Goal: Complete application form: Complete application form

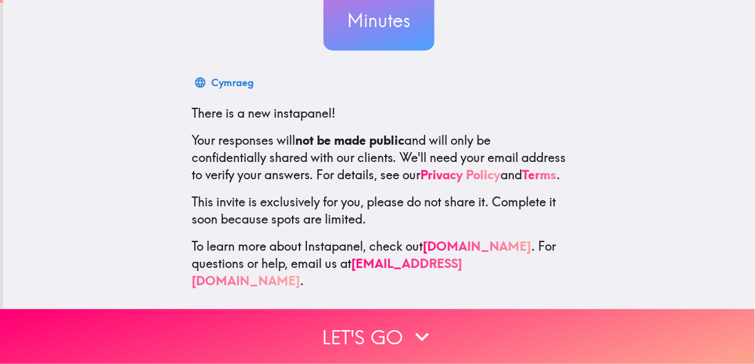
scroll to position [145, 0]
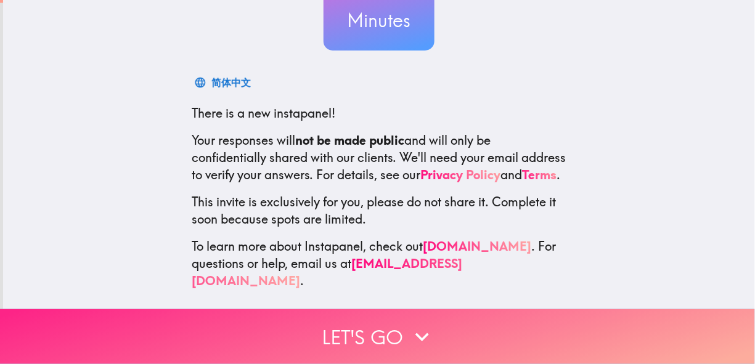
click at [370, 327] on button "Let's go" at bounding box center [377, 336] width 755 height 55
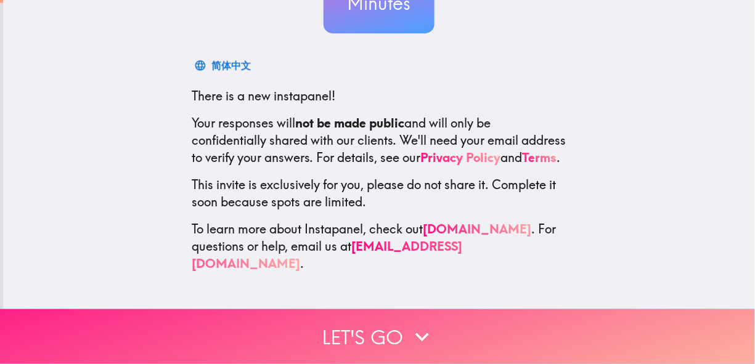
scroll to position [6, 0]
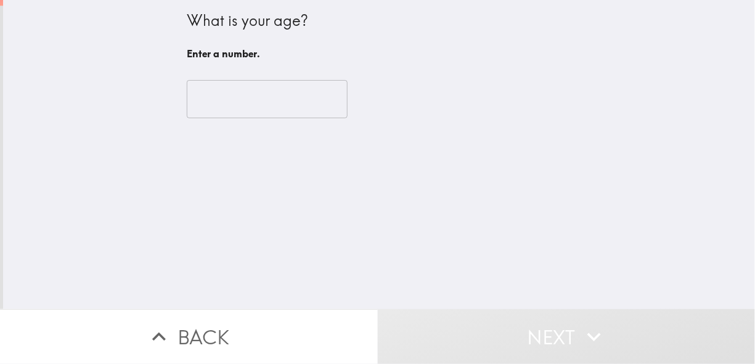
click at [232, 90] on input "number" at bounding box center [267, 99] width 161 height 38
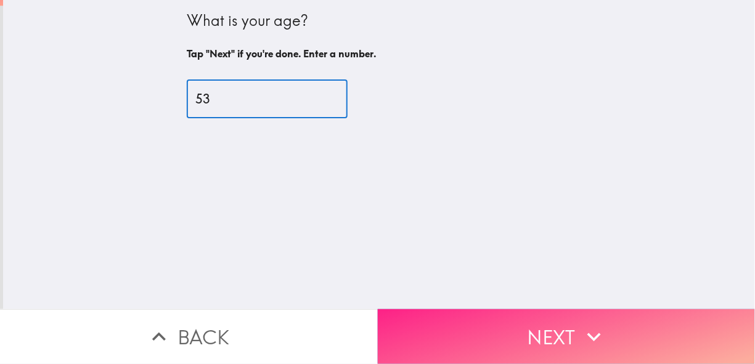
type input "53"
click at [566, 341] on button "Next" at bounding box center [567, 336] width 378 height 55
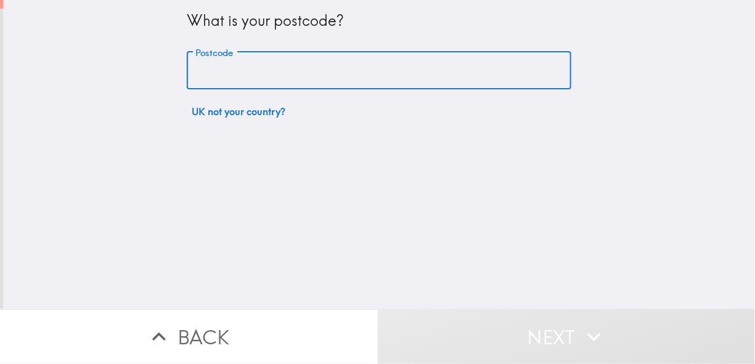
click at [245, 63] on input "Postcode" at bounding box center [379, 71] width 385 height 38
type input "DA12 1EH"
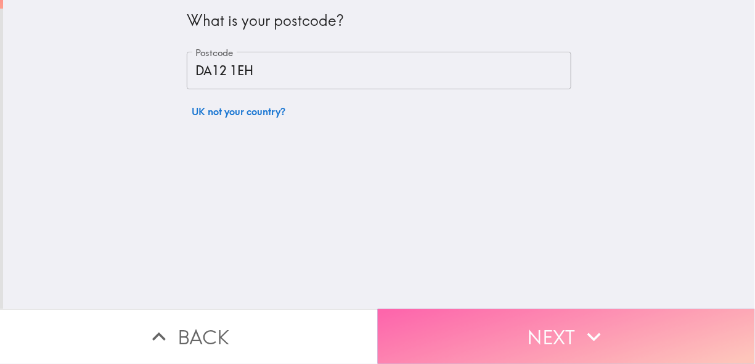
click at [549, 322] on button "Next" at bounding box center [567, 336] width 378 height 55
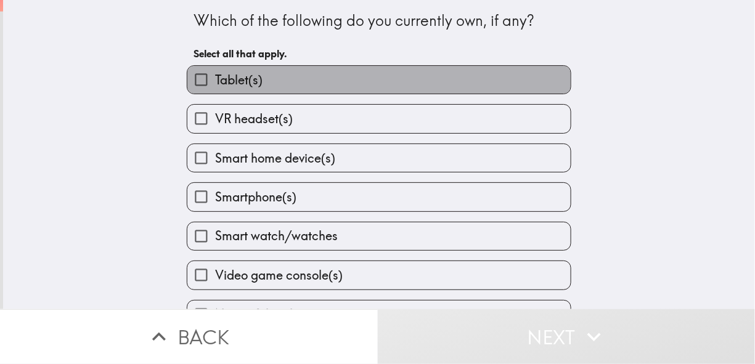
click at [251, 85] on span "Tablet(s)" at bounding box center [238, 79] width 47 height 17
click at [215, 85] on input "Tablet(s)" at bounding box center [201, 80] width 28 height 28
checkbox input "true"
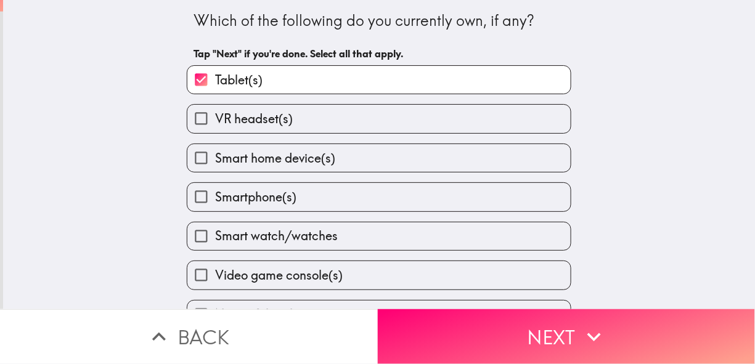
click at [260, 195] on span "Smartphone(s)" at bounding box center [255, 197] width 81 height 17
click at [215, 195] on input "Smartphone(s)" at bounding box center [201, 197] width 28 height 28
checkbox input "true"
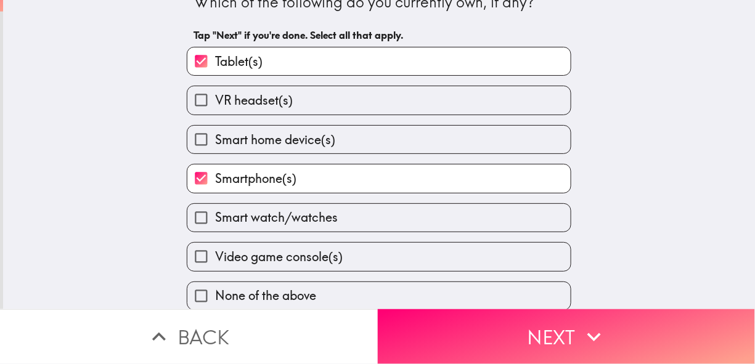
scroll to position [28, 0]
click at [295, 252] on span "Video game console(s)" at bounding box center [279, 255] width 128 height 17
click at [215, 252] on input "Video game console(s)" at bounding box center [201, 256] width 28 height 28
checkbox input "true"
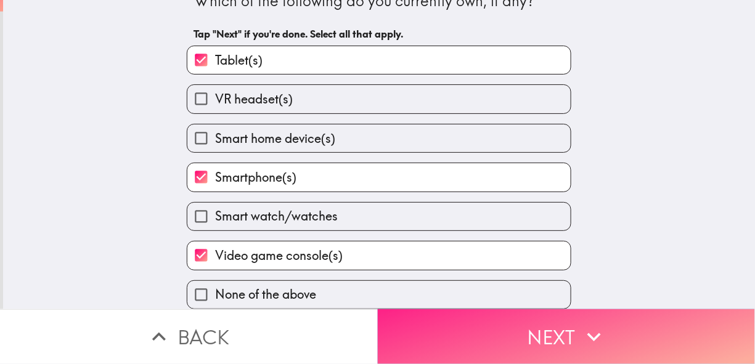
click at [474, 324] on button "Next" at bounding box center [567, 336] width 378 height 55
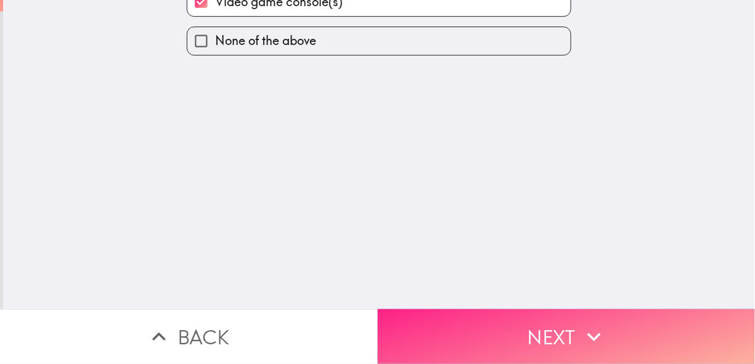
scroll to position [0, 0]
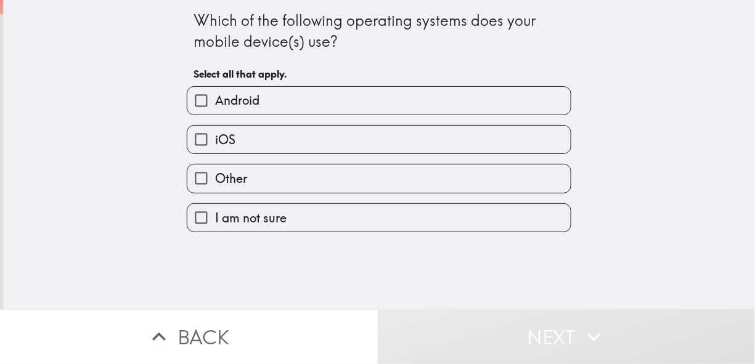
click at [256, 99] on label "Android" at bounding box center [378, 101] width 383 height 28
click at [215, 99] on input "Android" at bounding box center [201, 101] width 28 height 28
checkbox input "true"
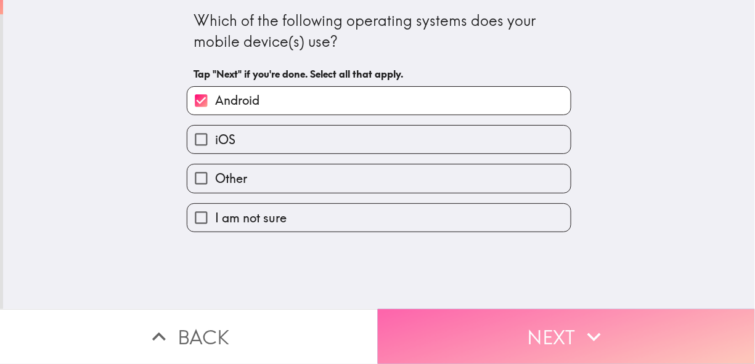
click at [540, 340] on button "Next" at bounding box center [567, 336] width 378 height 55
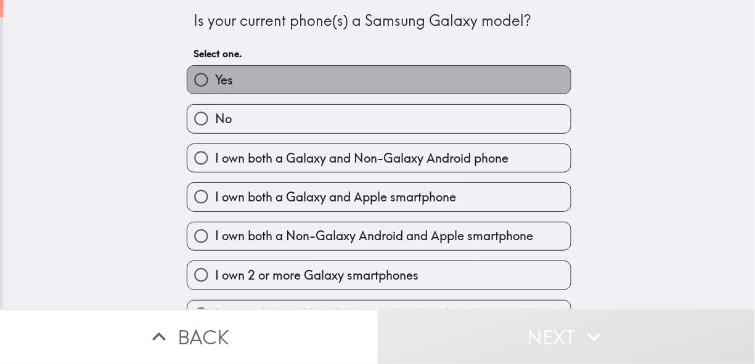
click at [296, 81] on label "Yes" at bounding box center [378, 80] width 383 height 28
click at [215, 81] on input "Yes" at bounding box center [201, 80] width 28 height 28
radio input "true"
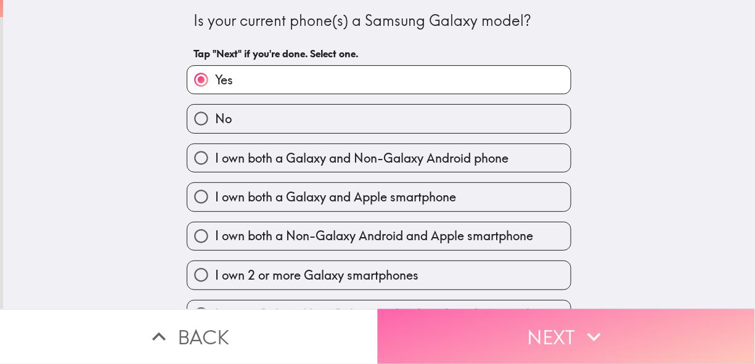
click at [525, 343] on button "Next" at bounding box center [567, 336] width 378 height 55
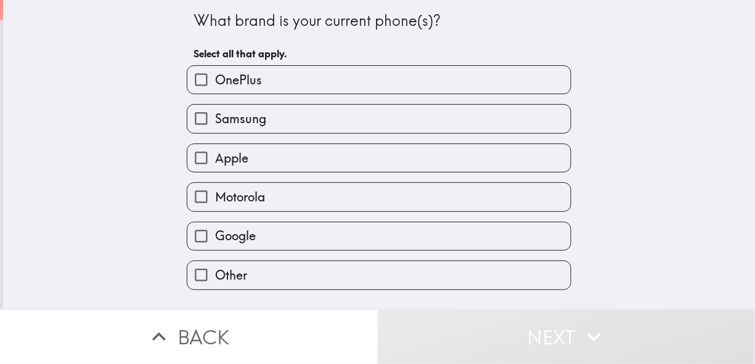
click at [292, 118] on label "Samsung" at bounding box center [378, 119] width 383 height 28
click at [215, 118] on input "Samsung" at bounding box center [201, 119] width 28 height 28
checkbox input "true"
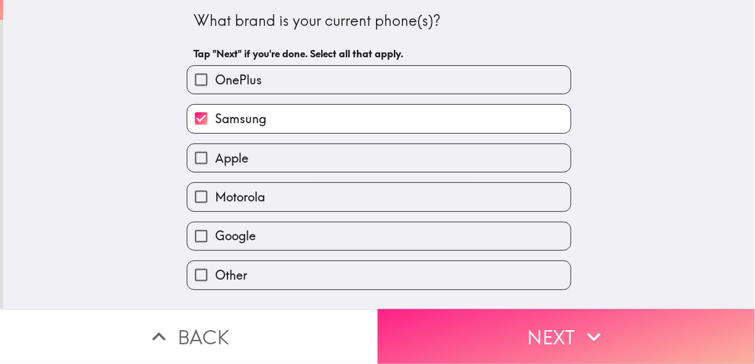
click at [539, 322] on button "Next" at bounding box center [567, 336] width 378 height 55
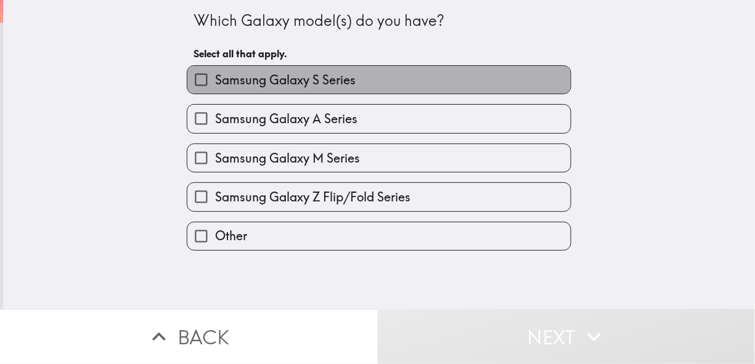
click at [316, 81] on span "Samsung Galaxy S Series" at bounding box center [285, 79] width 141 height 17
click at [215, 81] on input "Samsung Galaxy S Series" at bounding box center [201, 80] width 28 height 28
checkbox input "true"
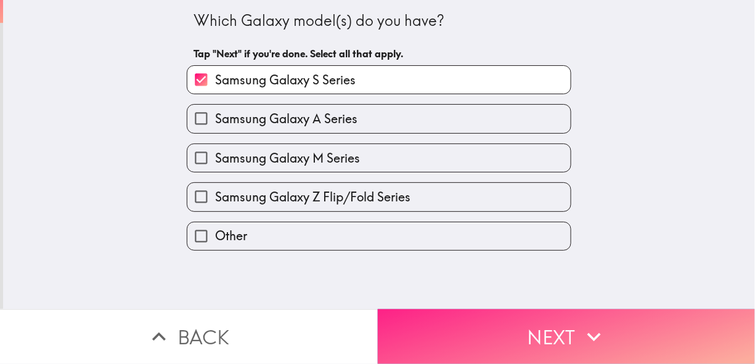
click at [527, 314] on button "Next" at bounding box center [567, 336] width 378 height 55
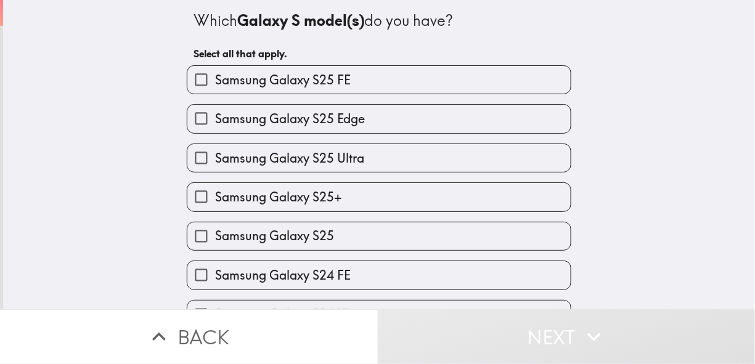
click at [361, 122] on label "Samsung Galaxy S25 Edge" at bounding box center [378, 119] width 383 height 28
click at [215, 122] on input "Samsung Galaxy S25 Edge" at bounding box center [201, 119] width 28 height 28
checkbox input "true"
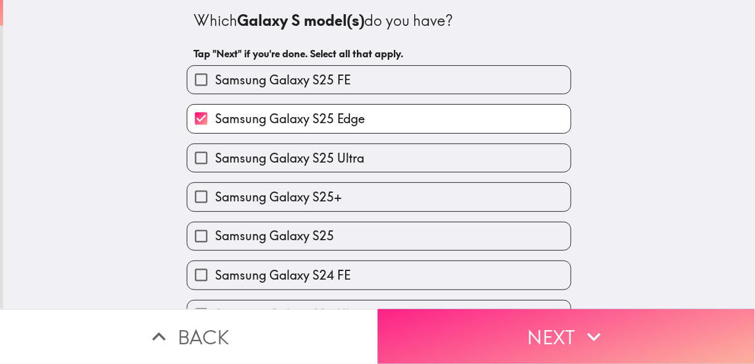
click at [526, 324] on button "Next" at bounding box center [567, 336] width 378 height 55
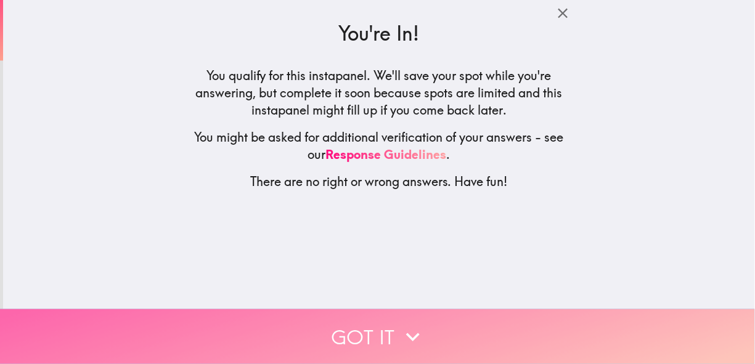
click at [361, 320] on button "Got it" at bounding box center [377, 336] width 755 height 55
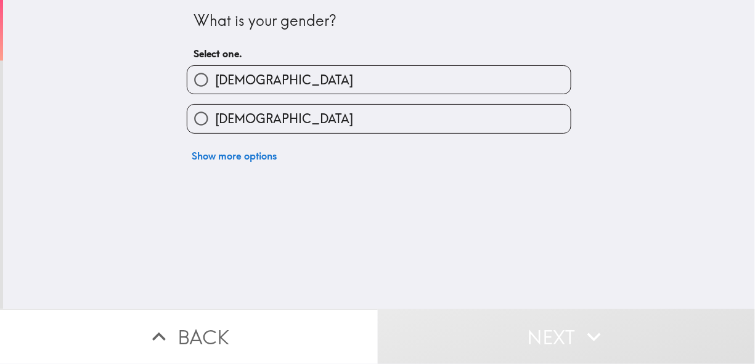
click at [218, 71] on label "[DEMOGRAPHIC_DATA]" at bounding box center [378, 80] width 383 height 28
click at [215, 71] on input "[DEMOGRAPHIC_DATA]" at bounding box center [201, 80] width 28 height 28
radio input "true"
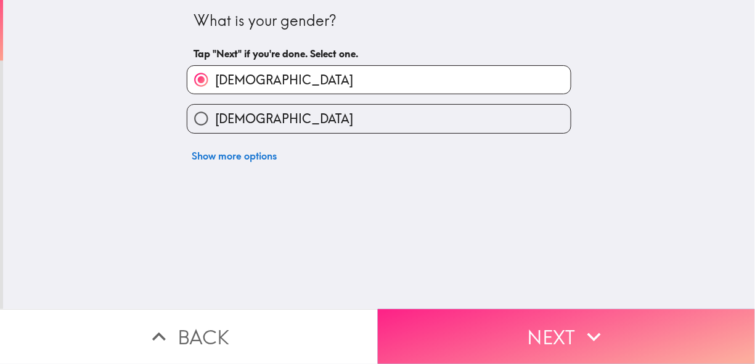
click at [479, 328] on button "Next" at bounding box center [567, 336] width 378 height 55
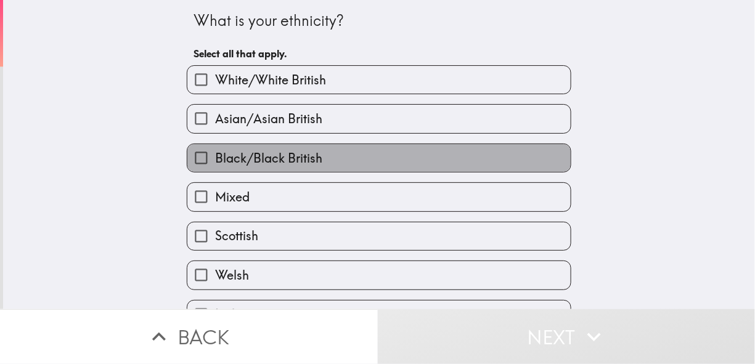
click at [268, 155] on span "Black/Black British" at bounding box center [268, 158] width 107 height 17
click at [215, 155] on input "Black/Black British" at bounding box center [201, 158] width 28 height 28
checkbox input "true"
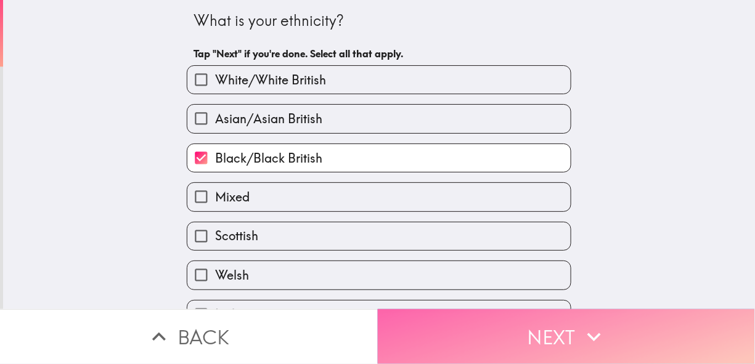
click at [520, 322] on button "Next" at bounding box center [567, 336] width 378 height 55
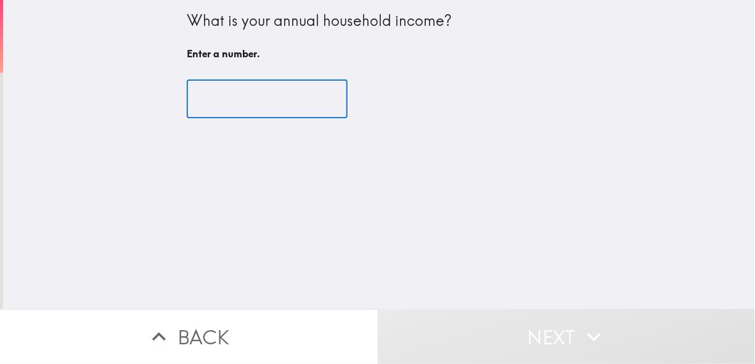
click at [210, 113] on input "number" at bounding box center [267, 99] width 161 height 38
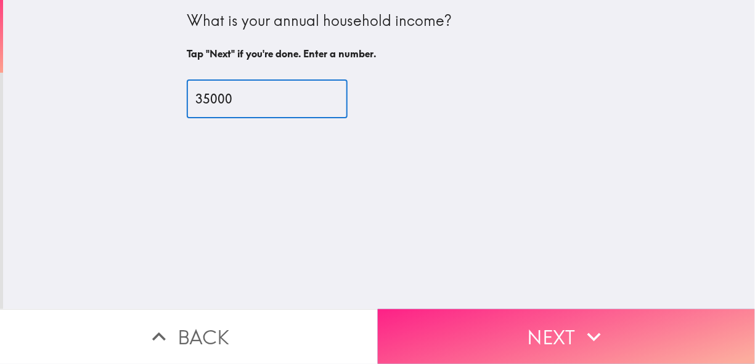
type input "35000"
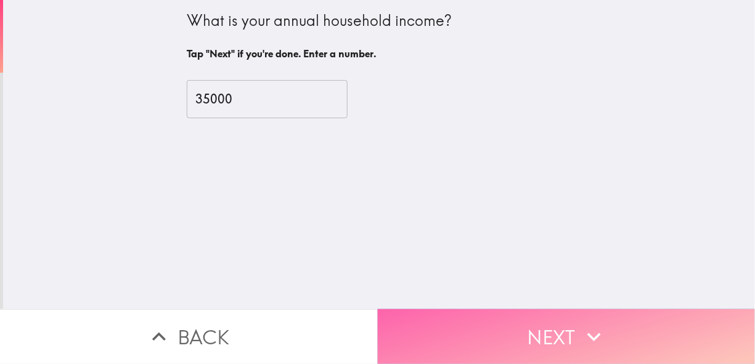
click at [529, 330] on button "Next" at bounding box center [567, 336] width 378 height 55
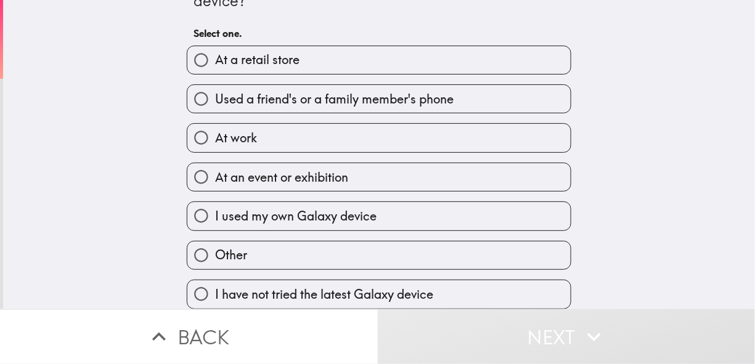
scroll to position [49, 0]
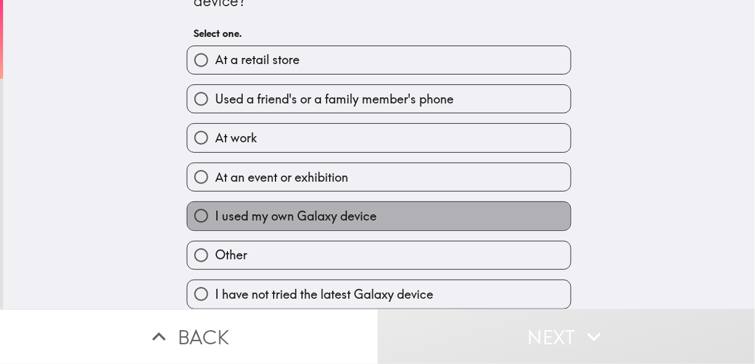
click at [304, 209] on span "I used my own Galaxy device" at bounding box center [295, 216] width 161 height 17
click at [215, 209] on input "I used my own Galaxy device" at bounding box center [201, 216] width 28 height 28
radio input "true"
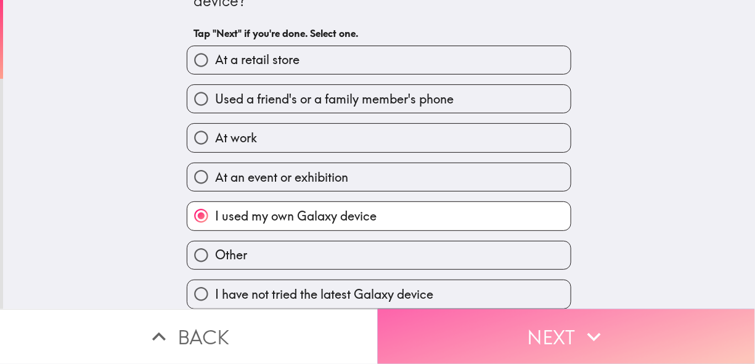
click at [534, 336] on button "Next" at bounding box center [567, 336] width 378 height 55
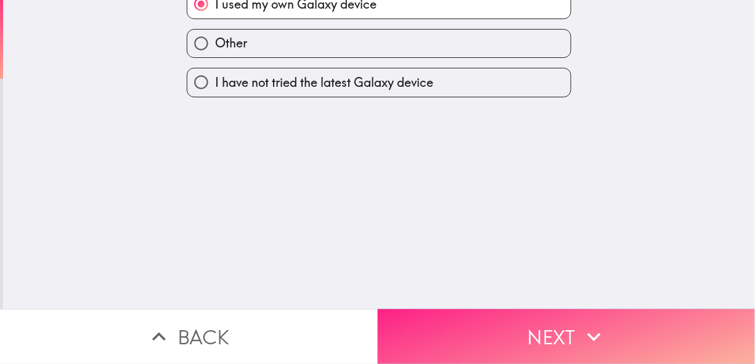
scroll to position [0, 0]
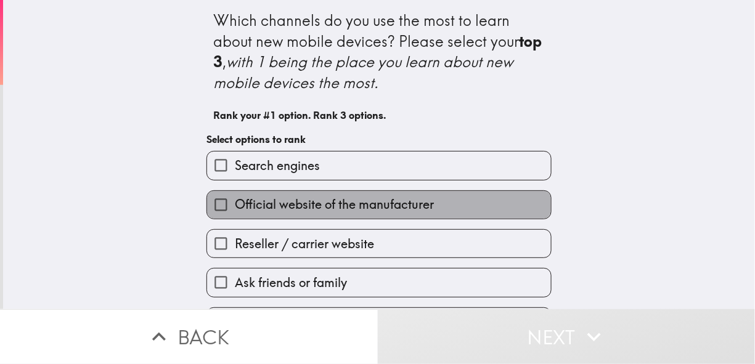
click at [401, 211] on span "Official website of the manufacturer" at bounding box center [334, 204] width 199 height 17
click at [235, 211] on input "Official website of the manufacturer" at bounding box center [221, 205] width 28 height 28
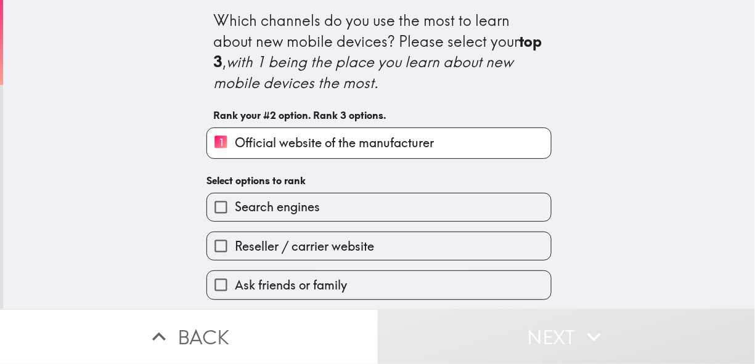
click at [300, 213] on span "Search engines" at bounding box center [277, 206] width 85 height 17
click at [235, 213] on input "Search engines" at bounding box center [221, 208] width 28 height 28
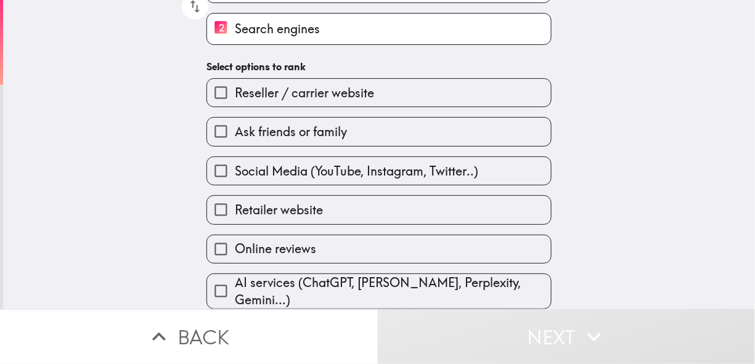
scroll to position [158, 0]
click at [304, 205] on span "Retailer website" at bounding box center [279, 210] width 88 height 17
click at [235, 205] on input "Retailer website" at bounding box center [221, 210] width 28 height 28
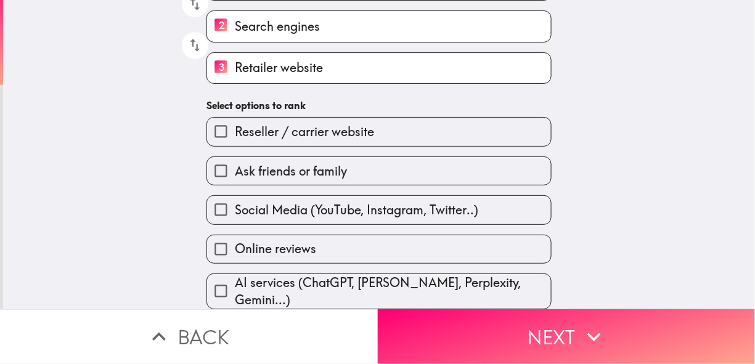
scroll to position [161, 0]
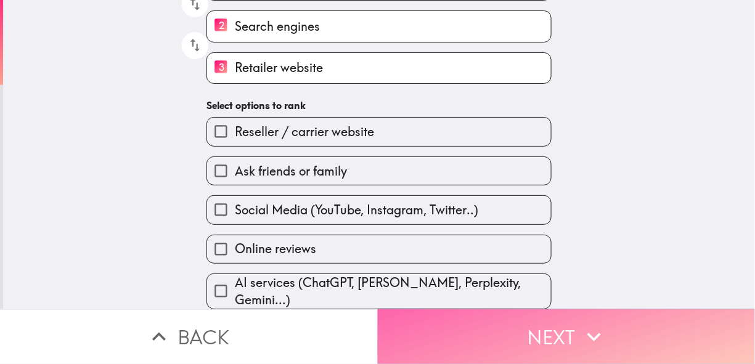
click at [555, 346] on button "Next" at bounding box center [567, 336] width 378 height 55
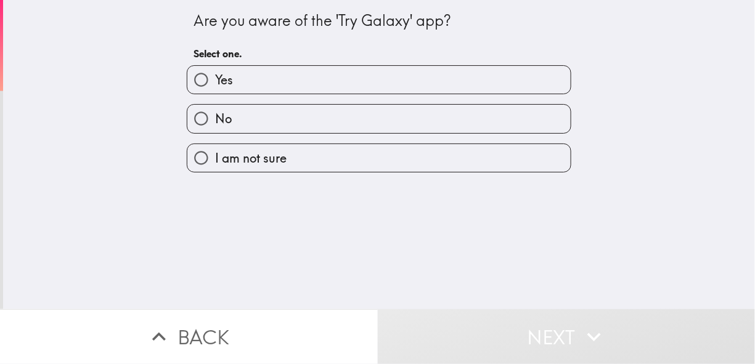
click at [284, 87] on label "Yes" at bounding box center [378, 80] width 383 height 28
click at [215, 87] on input "Yes" at bounding box center [201, 80] width 28 height 28
radio input "true"
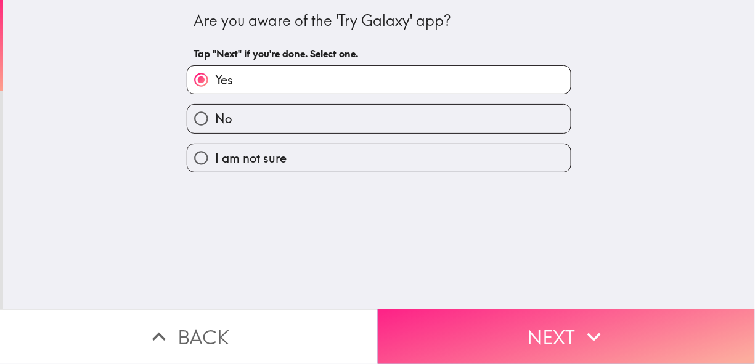
click at [509, 317] on button "Next" at bounding box center [567, 336] width 378 height 55
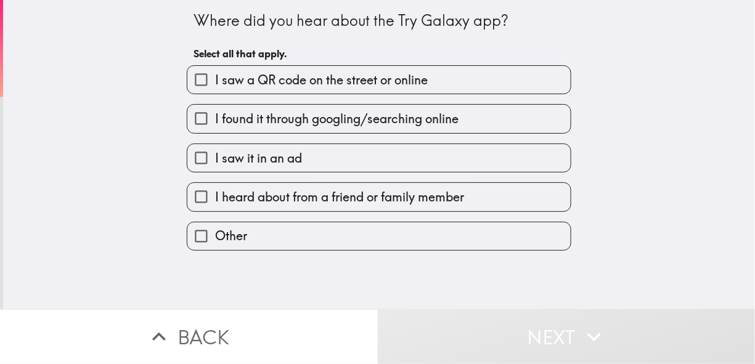
click at [269, 152] on span "I saw it in an ad" at bounding box center [258, 158] width 87 height 17
click at [215, 152] on input "I saw it in an ad" at bounding box center [201, 158] width 28 height 28
checkbox input "true"
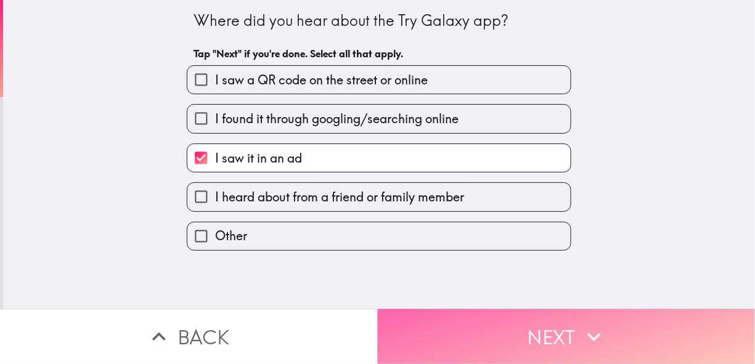
click at [557, 325] on button "Next" at bounding box center [567, 336] width 378 height 55
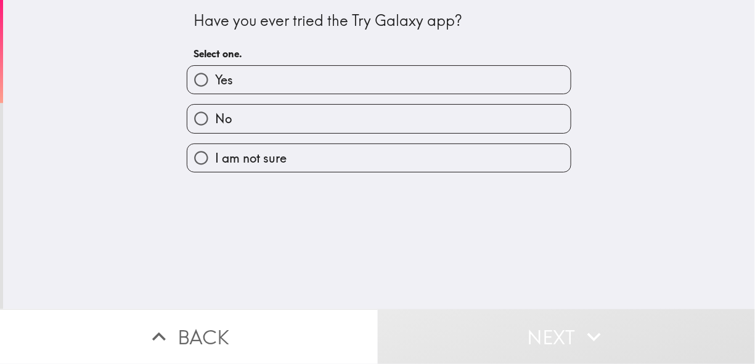
click at [285, 163] on label "I am not sure" at bounding box center [378, 158] width 383 height 28
click at [215, 163] on input "I am not sure" at bounding box center [201, 158] width 28 height 28
radio input "true"
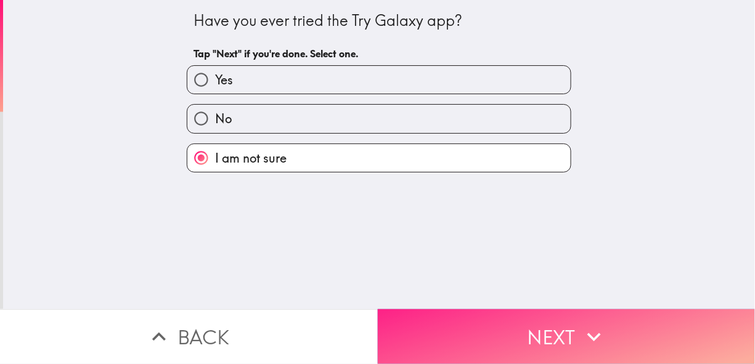
click at [526, 322] on button "Next" at bounding box center [567, 336] width 378 height 55
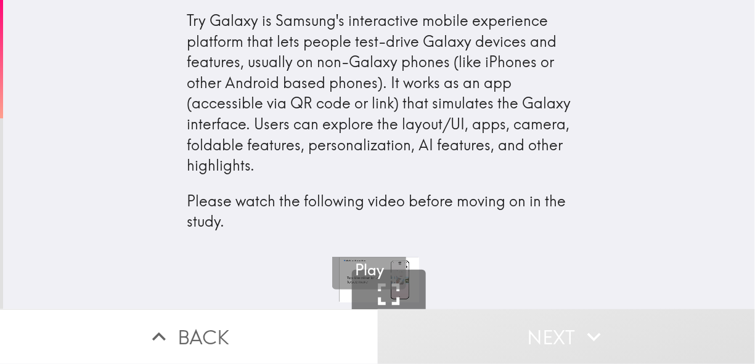
click at [355, 269] on h5 "Play" at bounding box center [369, 270] width 29 height 21
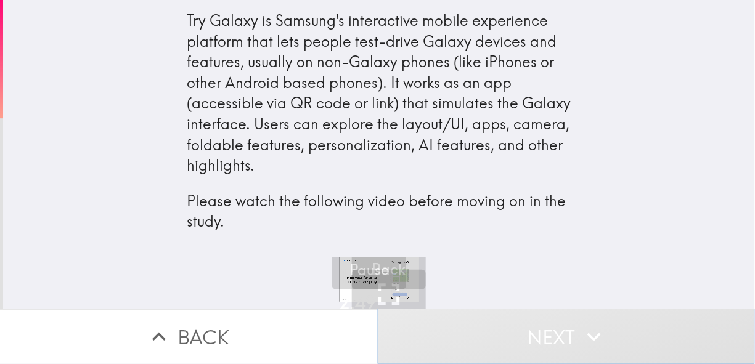
click at [518, 343] on button "Next" at bounding box center [567, 336] width 378 height 55
click at [567, 329] on button "Next" at bounding box center [567, 336] width 378 height 55
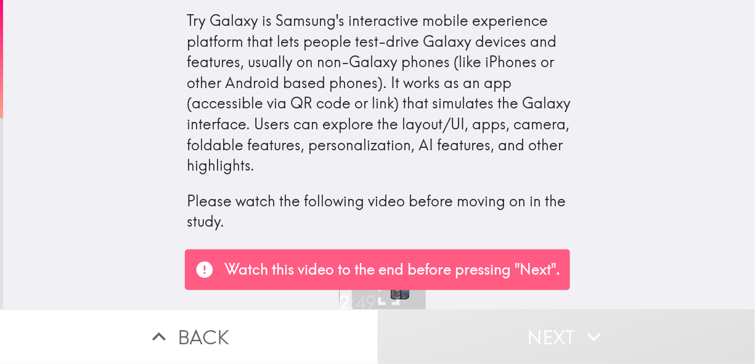
click at [542, 272] on p "Watch this video to the end before pressing "Next"." at bounding box center [392, 269] width 336 height 21
click at [651, 181] on div "Try Galaxy is Samsung's interactive mobile experience platform that lets people…" at bounding box center [379, 129] width 752 height 258
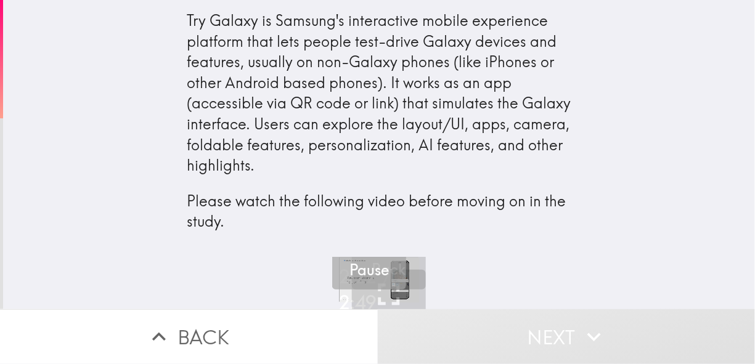
click at [378, 271] on h5 "Pause" at bounding box center [368, 270] width 39 height 21
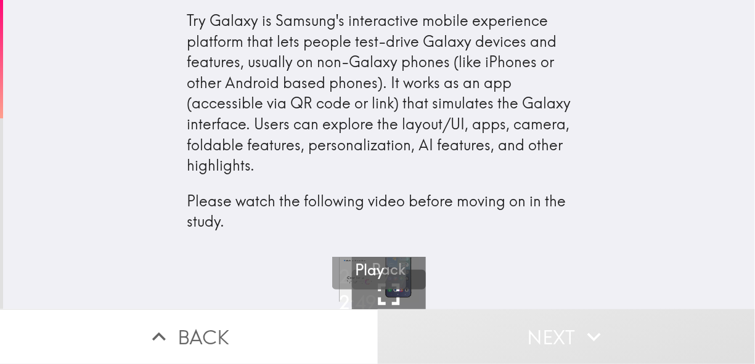
click at [378, 271] on button "Play" at bounding box center [369, 253] width 74 height 74
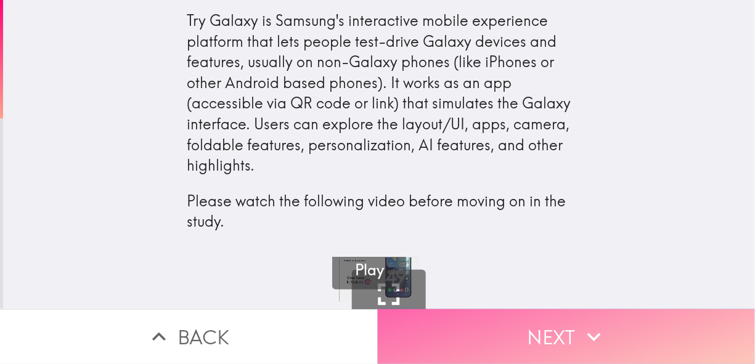
click at [502, 348] on button "Next" at bounding box center [567, 336] width 378 height 55
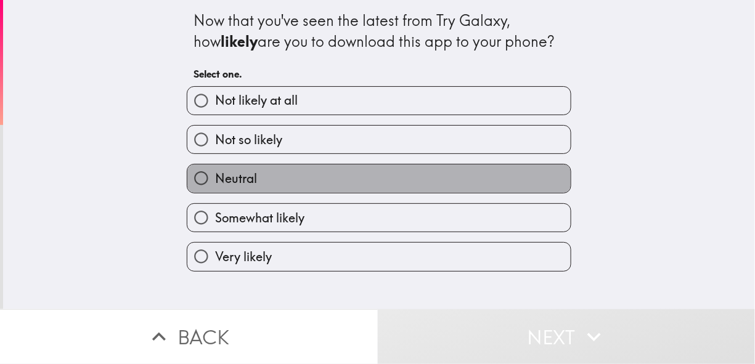
click at [279, 179] on label "Neutral" at bounding box center [378, 179] width 383 height 28
click at [215, 179] on input "Neutral" at bounding box center [201, 179] width 28 height 28
radio input "true"
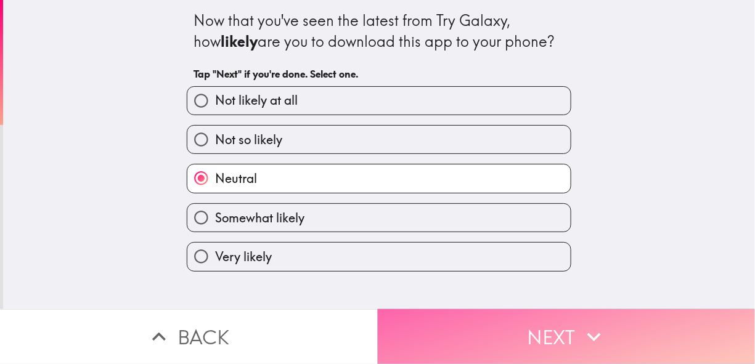
click at [575, 335] on button "Next" at bounding box center [567, 336] width 378 height 55
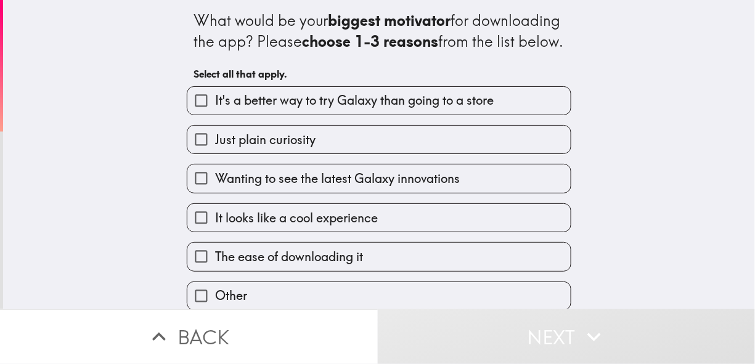
click at [296, 149] on span "Just plain curiosity" at bounding box center [265, 139] width 100 height 17
click at [215, 153] on input "Just plain curiosity" at bounding box center [201, 140] width 28 height 28
checkbox input "true"
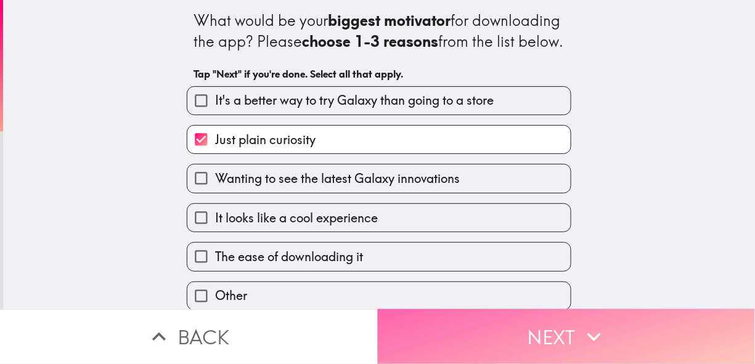
click at [565, 332] on button "Next" at bounding box center [567, 336] width 378 height 55
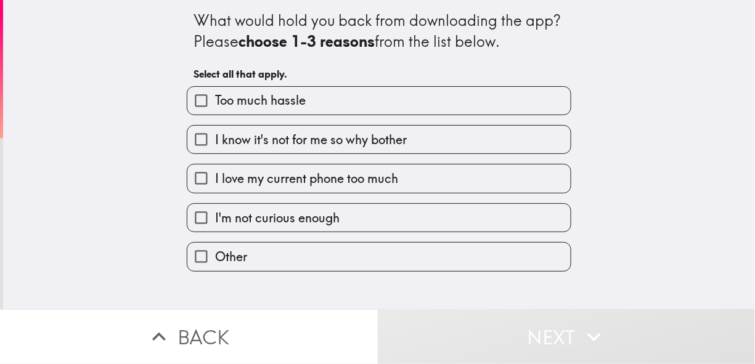
click at [275, 140] on span "I know it's not for me so why bother" at bounding box center [311, 139] width 192 height 17
click at [215, 140] on input "I know it's not for me so why bother" at bounding box center [201, 140] width 28 height 28
checkbox input "true"
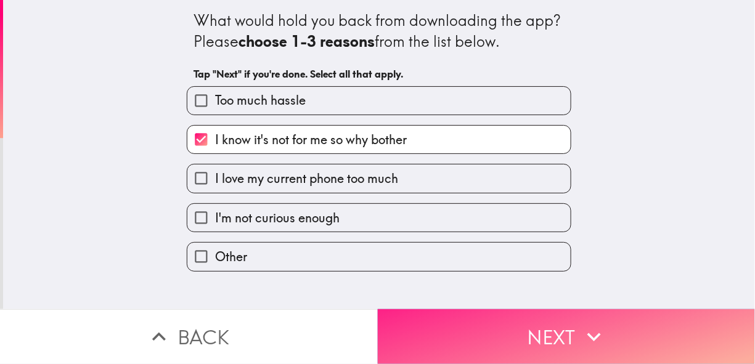
click at [520, 322] on button "Next" at bounding box center [567, 336] width 378 height 55
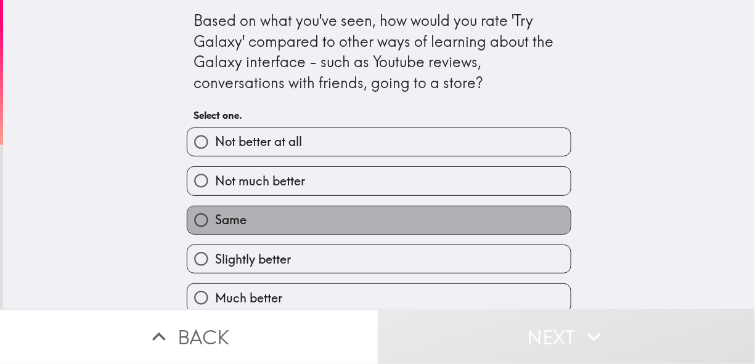
click at [262, 229] on label "Same" at bounding box center [378, 220] width 383 height 28
click at [215, 229] on input "Same" at bounding box center [201, 220] width 28 height 28
radio input "true"
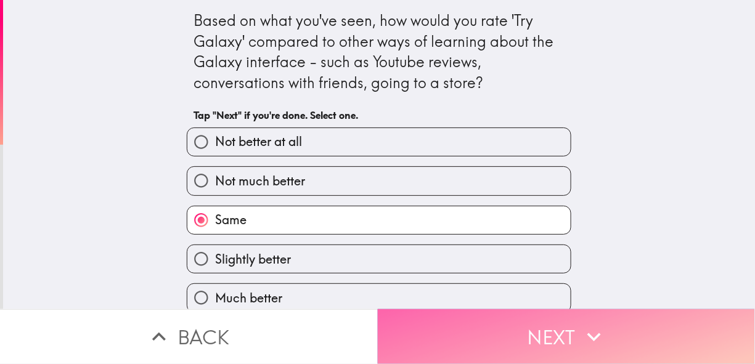
click at [558, 341] on button "Next" at bounding box center [567, 336] width 378 height 55
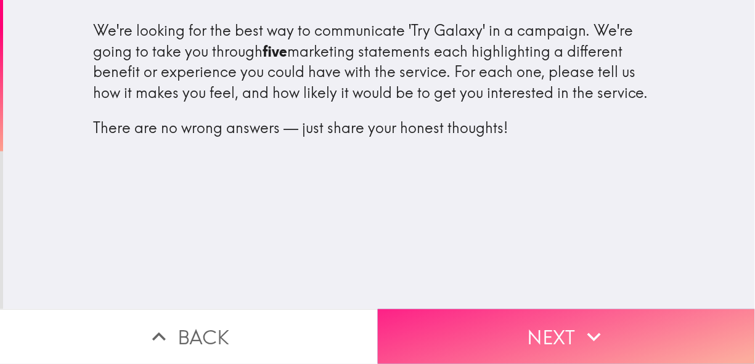
click at [491, 330] on button "Next" at bounding box center [567, 336] width 378 height 55
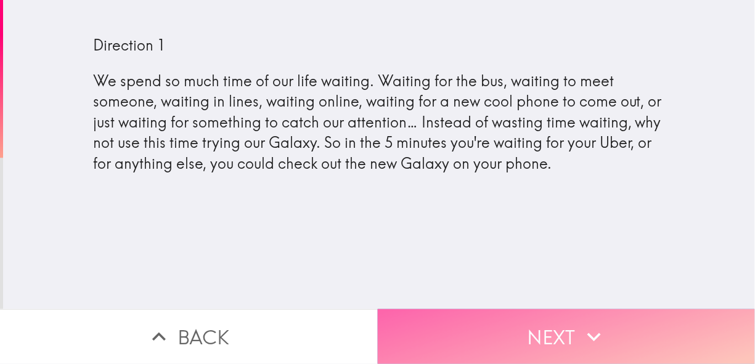
click at [536, 319] on button "Next" at bounding box center [567, 336] width 378 height 55
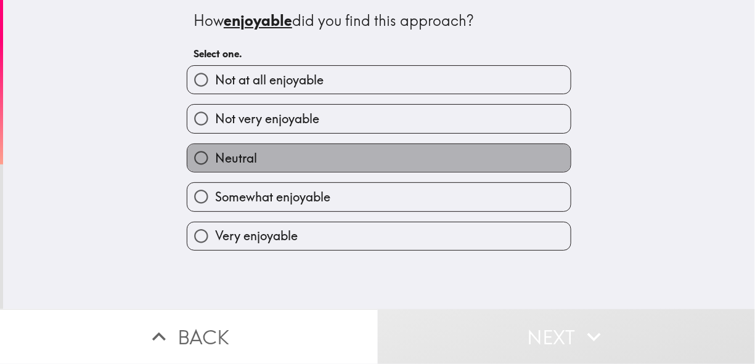
click at [220, 160] on span "Neutral" at bounding box center [236, 158] width 42 height 17
click at [215, 160] on input "Neutral" at bounding box center [201, 158] width 28 height 28
radio input "true"
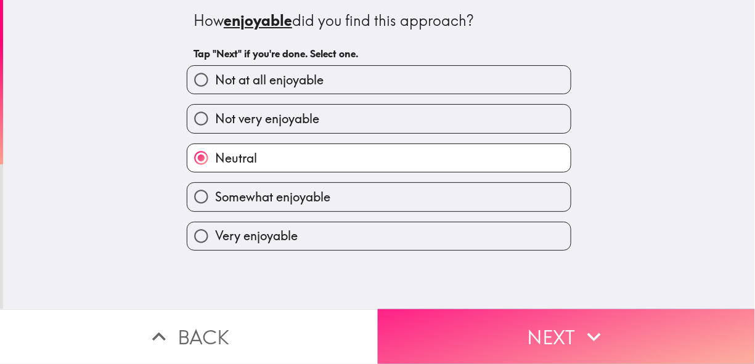
click at [540, 332] on button "Next" at bounding box center [567, 336] width 378 height 55
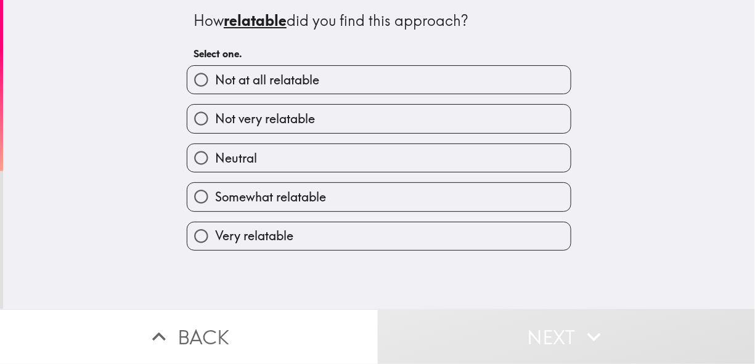
click at [254, 155] on label "Neutral" at bounding box center [378, 158] width 383 height 28
click at [215, 155] on input "Neutral" at bounding box center [201, 158] width 28 height 28
radio input "true"
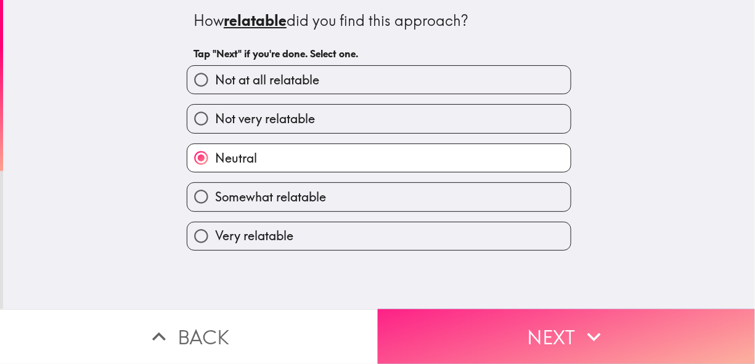
click at [509, 322] on button "Next" at bounding box center [567, 336] width 378 height 55
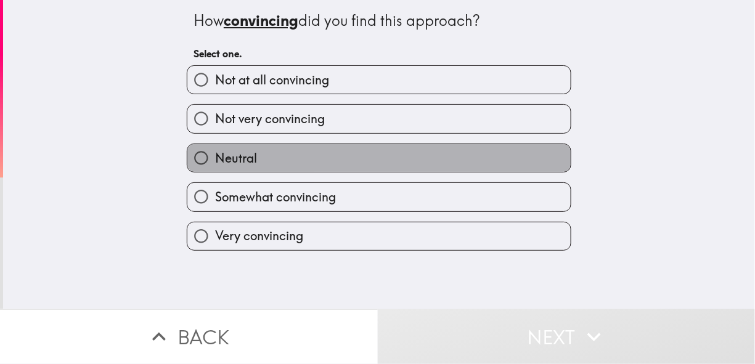
click at [241, 169] on label "Neutral" at bounding box center [378, 158] width 383 height 28
click at [215, 169] on input "Neutral" at bounding box center [201, 158] width 28 height 28
radio input "true"
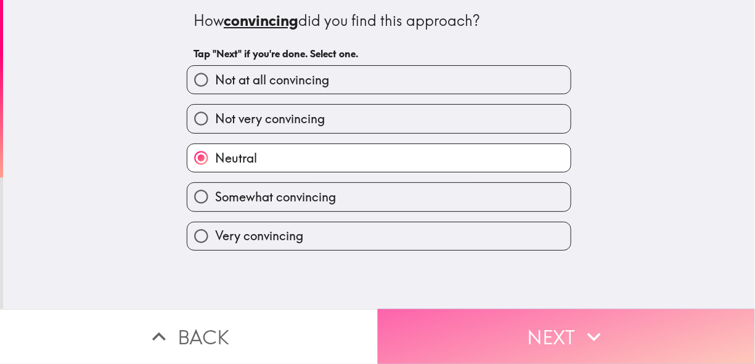
click at [541, 335] on button "Next" at bounding box center [567, 336] width 378 height 55
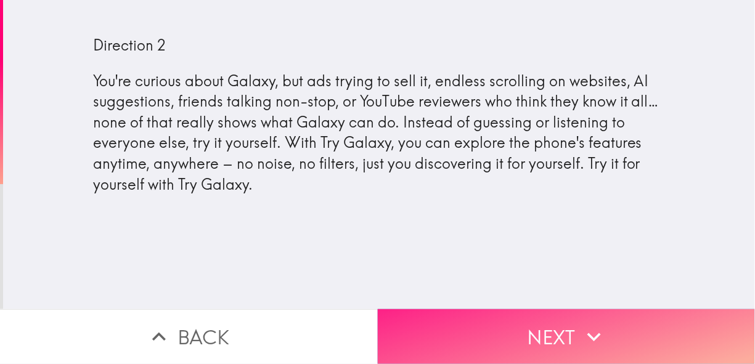
click at [538, 315] on button "Next" at bounding box center [567, 336] width 378 height 55
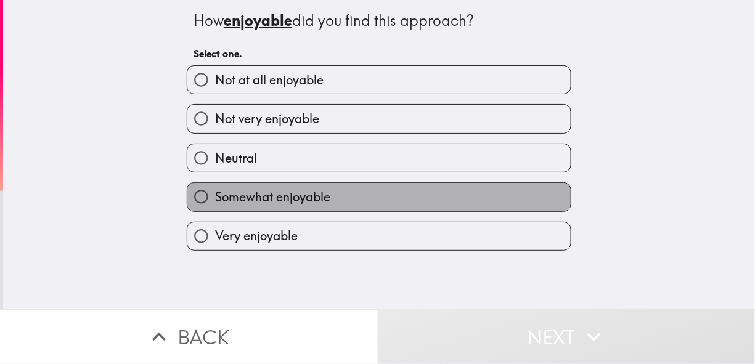
click at [244, 195] on span "Somewhat enjoyable" at bounding box center [272, 197] width 115 height 17
click at [215, 195] on input "Somewhat enjoyable" at bounding box center [201, 197] width 28 height 28
radio input "true"
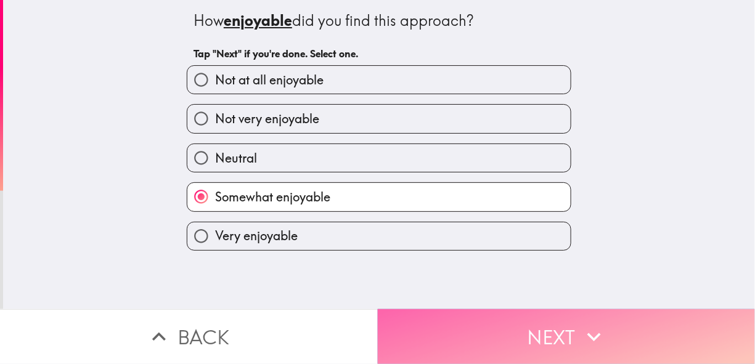
click at [521, 324] on button "Next" at bounding box center [567, 336] width 378 height 55
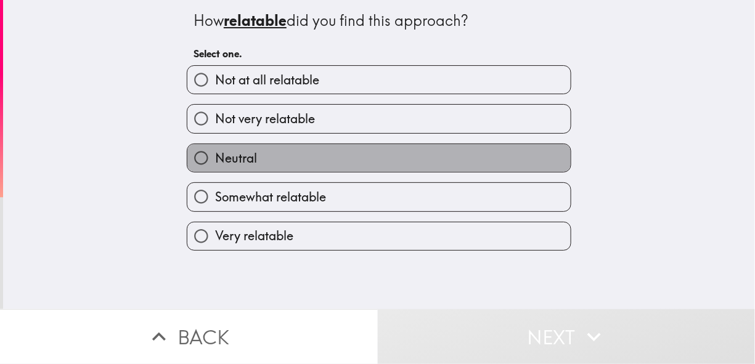
click at [286, 167] on label "Neutral" at bounding box center [378, 158] width 383 height 28
click at [215, 167] on input "Neutral" at bounding box center [201, 158] width 28 height 28
radio input "true"
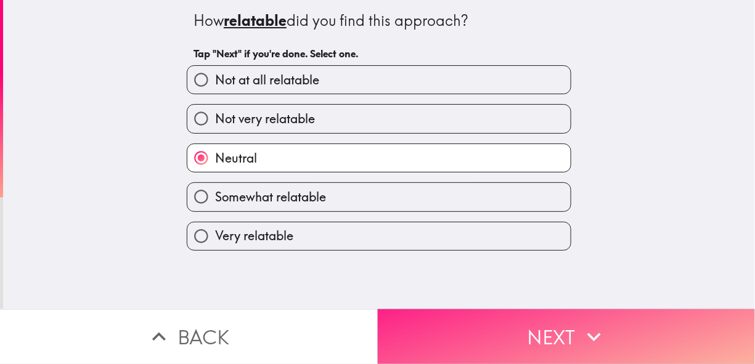
click at [540, 324] on button "Next" at bounding box center [567, 336] width 378 height 55
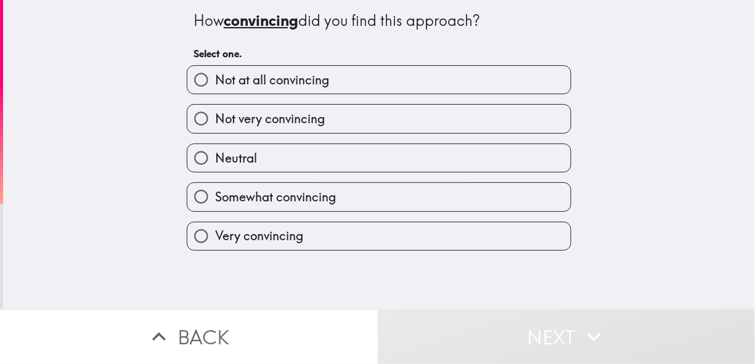
click at [243, 192] on span "Somewhat convincing" at bounding box center [275, 197] width 121 height 17
click at [215, 192] on input "Somewhat convincing" at bounding box center [201, 197] width 28 height 28
radio input "true"
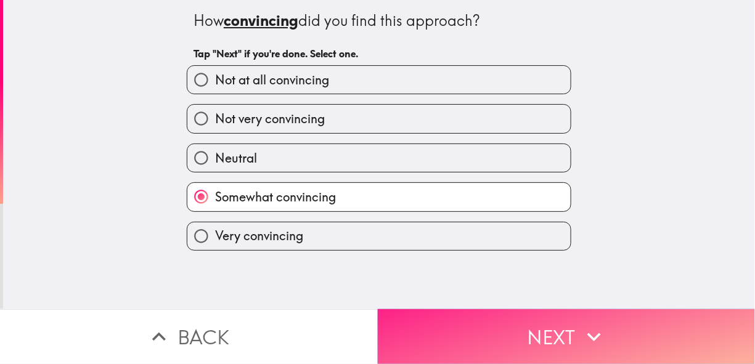
click at [542, 323] on button "Next" at bounding box center [567, 336] width 378 height 55
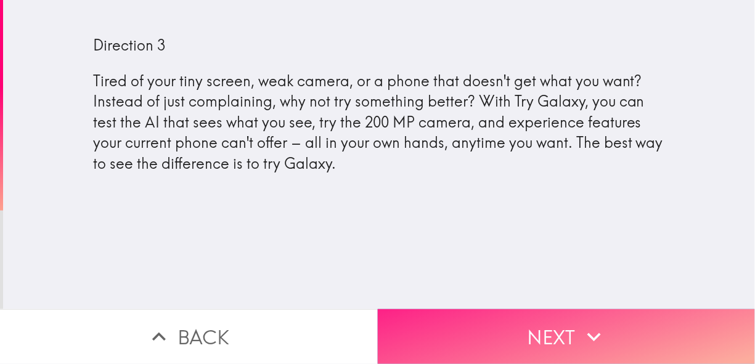
click at [573, 341] on button "Next" at bounding box center [567, 336] width 378 height 55
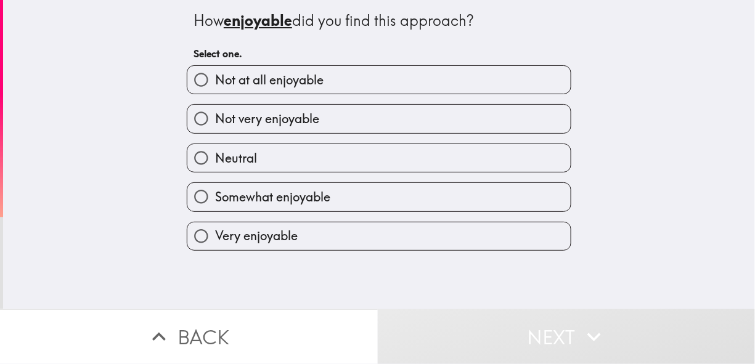
click at [311, 168] on label "Neutral" at bounding box center [378, 158] width 383 height 28
click at [215, 168] on input "Neutral" at bounding box center [201, 158] width 28 height 28
radio input "true"
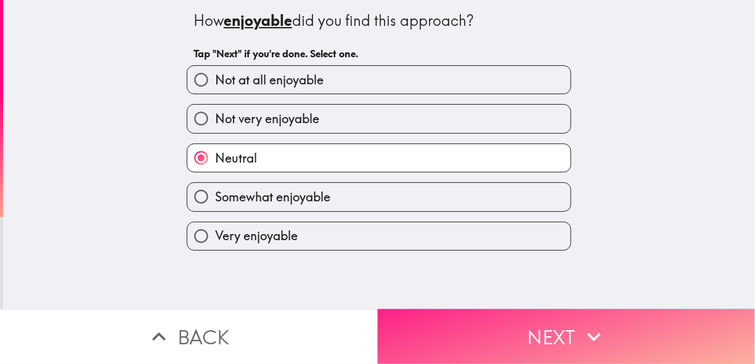
click at [478, 320] on button "Next" at bounding box center [567, 336] width 378 height 55
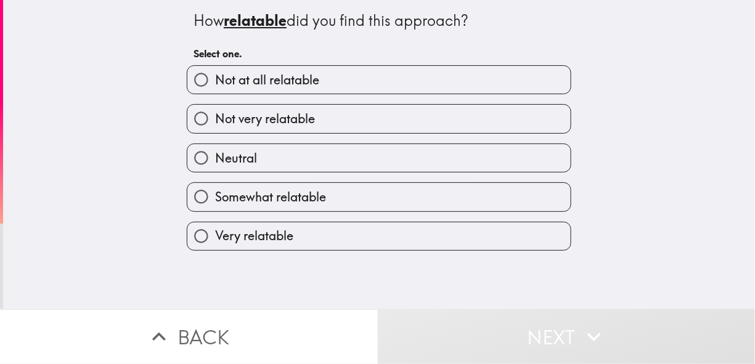
click at [299, 189] on span "Somewhat relatable" at bounding box center [270, 197] width 111 height 17
click at [215, 189] on input "Somewhat relatable" at bounding box center [201, 197] width 28 height 28
radio input "true"
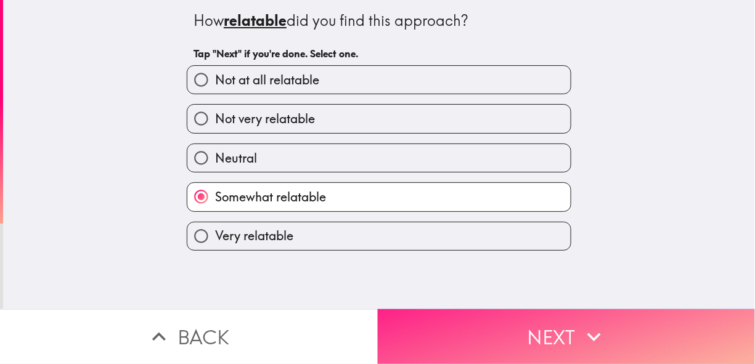
click at [512, 339] on button "Next" at bounding box center [567, 336] width 378 height 55
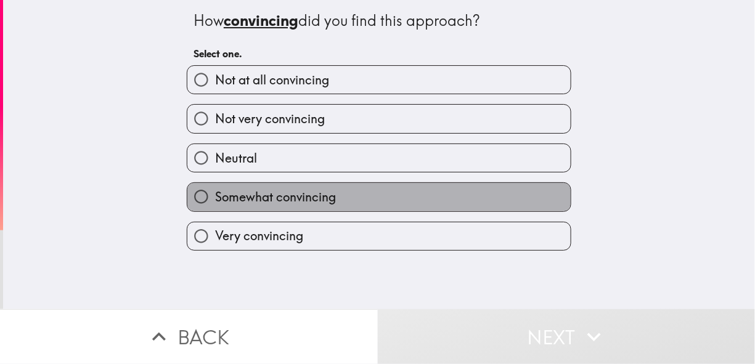
click at [338, 199] on label "Somewhat convincing" at bounding box center [378, 197] width 383 height 28
click at [215, 199] on input "Somewhat convincing" at bounding box center [201, 197] width 28 height 28
radio input "true"
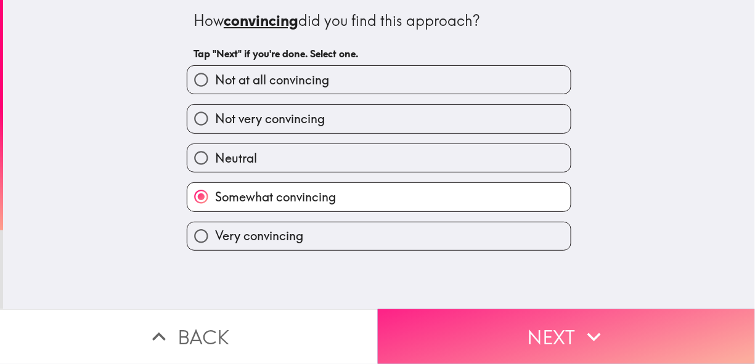
click at [529, 343] on button "Next" at bounding box center [567, 336] width 378 height 55
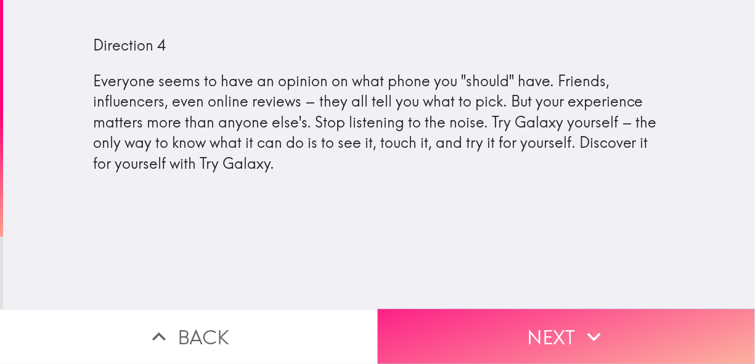
click at [503, 326] on button "Next" at bounding box center [567, 336] width 378 height 55
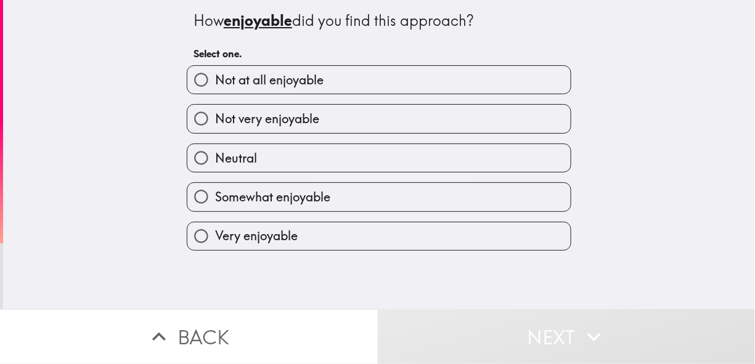
click at [264, 195] on span "Somewhat enjoyable" at bounding box center [272, 197] width 115 height 17
click at [215, 195] on input "Somewhat enjoyable" at bounding box center [201, 197] width 28 height 28
radio input "true"
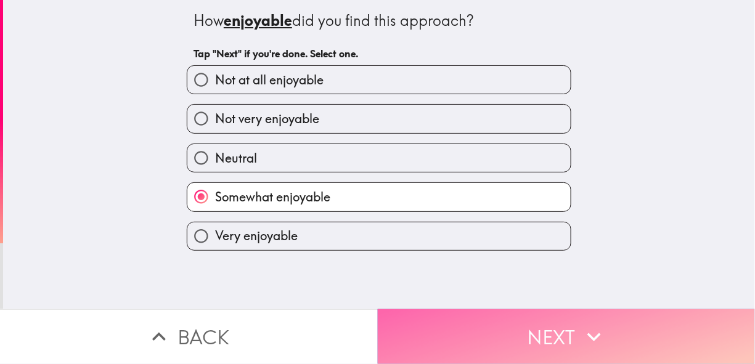
click at [536, 323] on button "Next" at bounding box center [567, 336] width 378 height 55
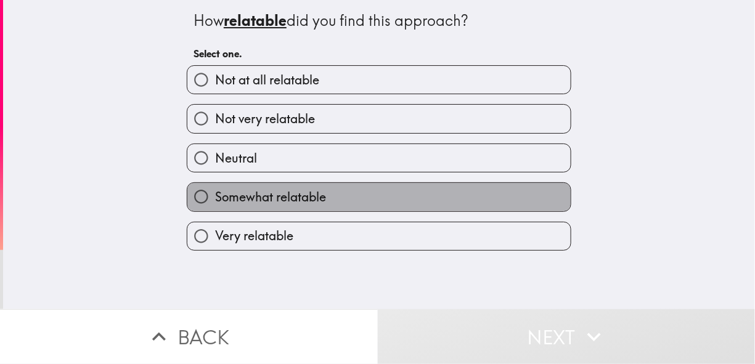
click at [304, 198] on span "Somewhat relatable" at bounding box center [270, 197] width 111 height 17
click at [215, 198] on input "Somewhat relatable" at bounding box center [201, 197] width 28 height 28
radio input "true"
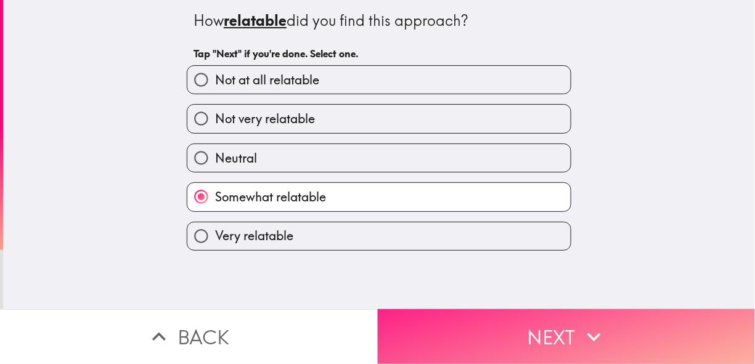
click at [563, 349] on button "Next" at bounding box center [567, 336] width 378 height 55
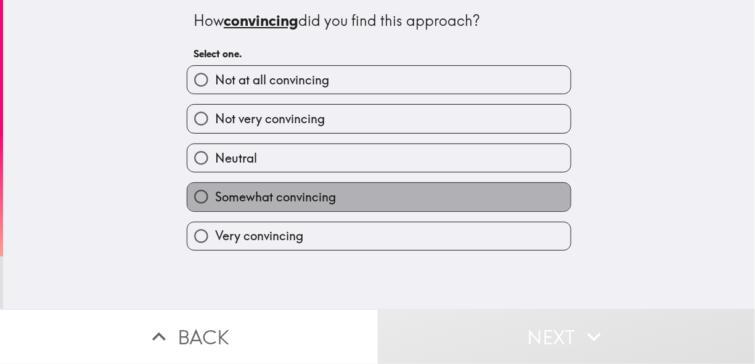
click at [303, 201] on span "Somewhat convincing" at bounding box center [275, 197] width 121 height 17
click at [215, 201] on input "Somewhat convincing" at bounding box center [201, 197] width 28 height 28
radio input "true"
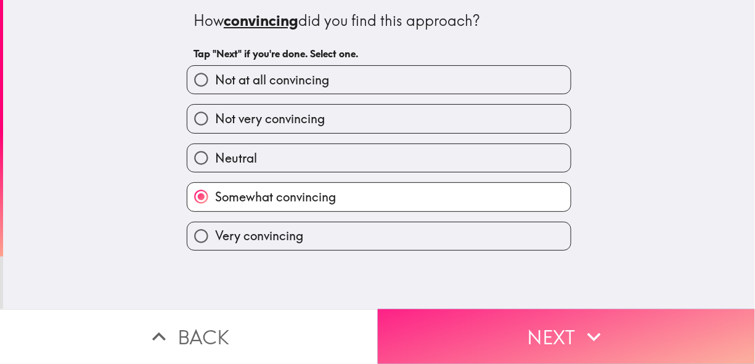
click at [497, 334] on button "Next" at bounding box center [567, 336] width 378 height 55
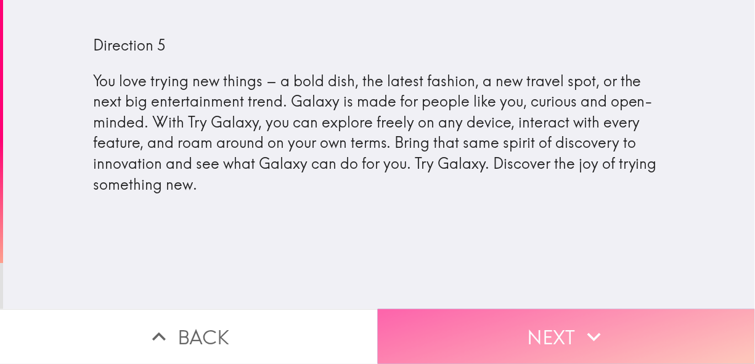
click at [516, 314] on button "Next" at bounding box center [567, 336] width 378 height 55
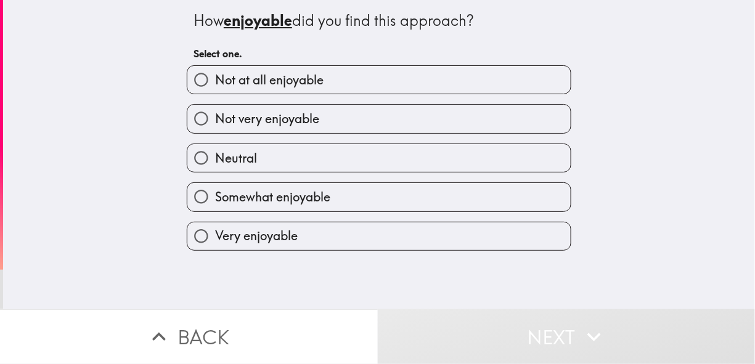
click at [329, 163] on label "Neutral" at bounding box center [378, 158] width 383 height 28
click at [215, 163] on input "Neutral" at bounding box center [201, 158] width 28 height 28
radio input "true"
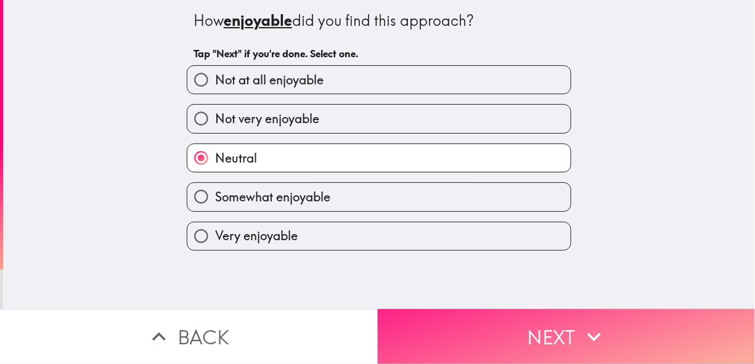
click at [537, 341] on button "Next" at bounding box center [567, 336] width 378 height 55
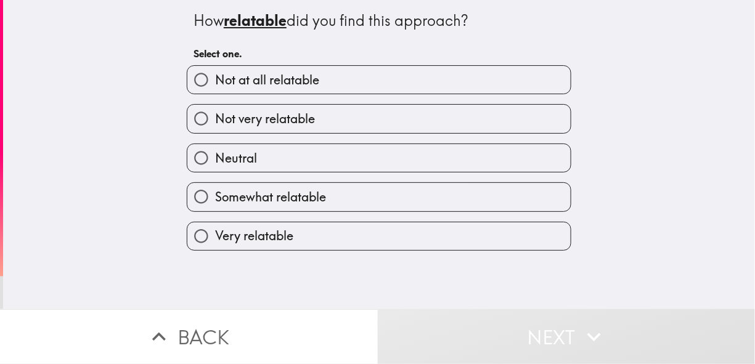
click at [370, 195] on label "Somewhat relatable" at bounding box center [378, 197] width 383 height 28
click at [215, 195] on input "Somewhat relatable" at bounding box center [201, 197] width 28 height 28
radio input "true"
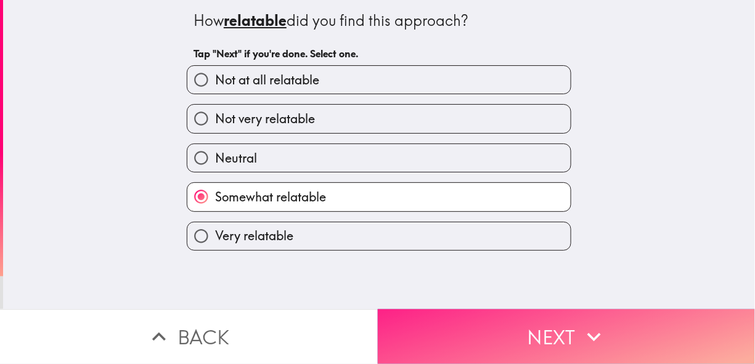
click at [535, 344] on button "Next" at bounding box center [567, 336] width 378 height 55
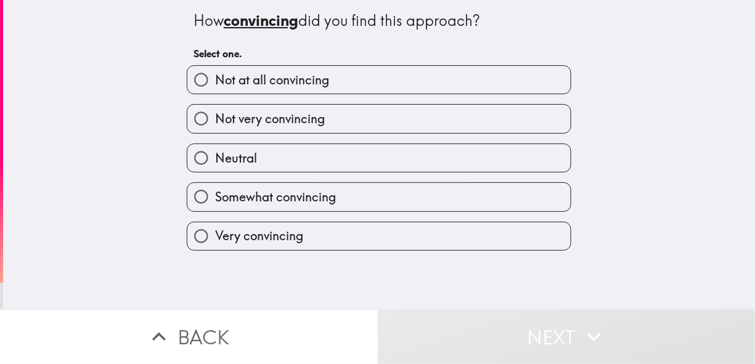
click at [370, 200] on label "Somewhat convincing" at bounding box center [378, 197] width 383 height 28
click at [215, 200] on input "Somewhat convincing" at bounding box center [201, 197] width 28 height 28
radio input "true"
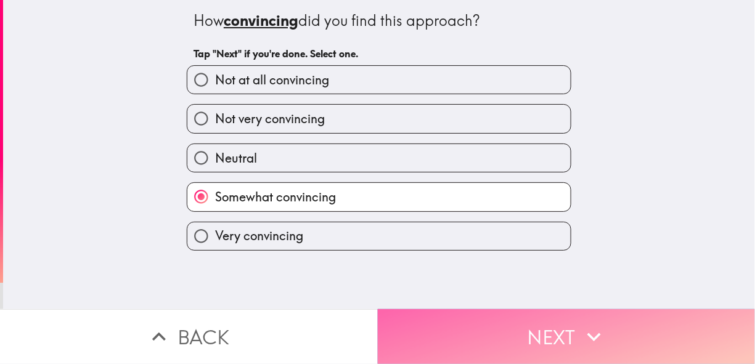
click at [516, 345] on button "Next" at bounding box center [567, 336] width 378 height 55
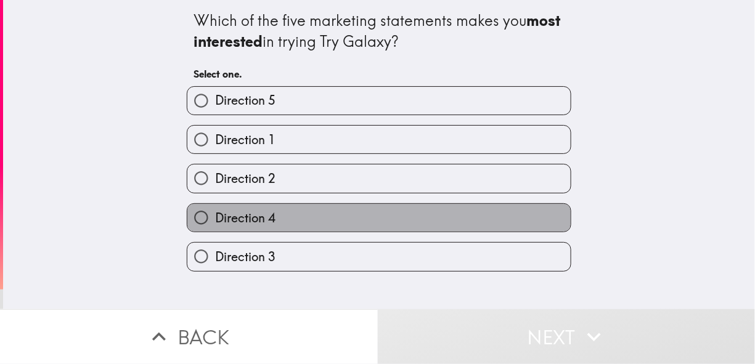
click at [335, 219] on label "Direction 4" at bounding box center [378, 218] width 383 height 28
click at [215, 219] on input "Direction 4" at bounding box center [201, 218] width 28 height 28
radio input "true"
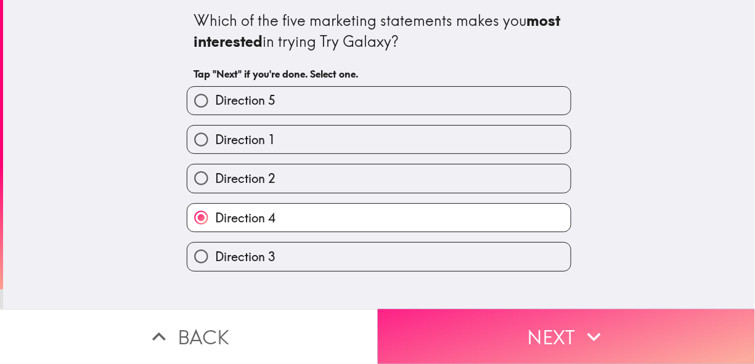
click at [582, 345] on button "Next" at bounding box center [567, 336] width 378 height 55
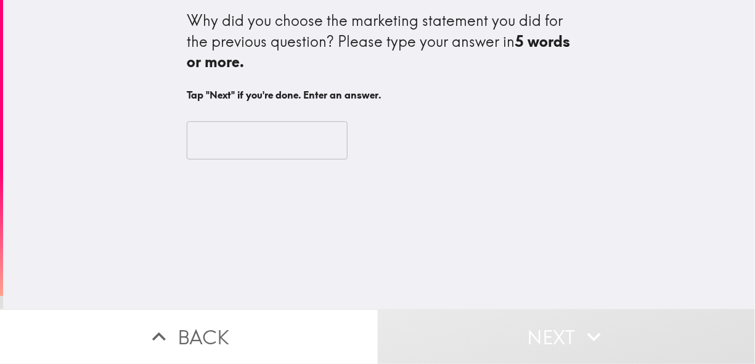
click at [230, 140] on input "text" at bounding box center [267, 140] width 161 height 38
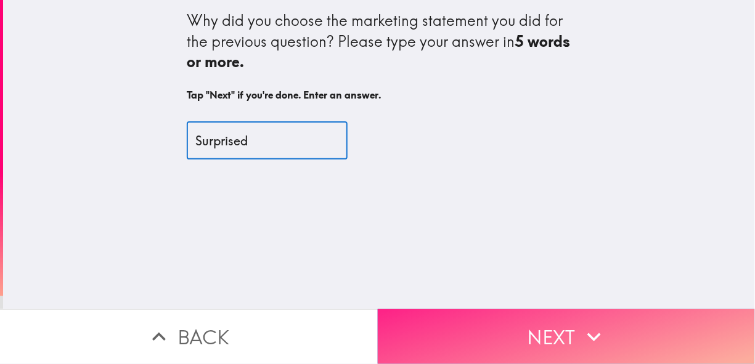
type input "Surprised"
click at [585, 325] on icon "button" at bounding box center [594, 337] width 27 height 27
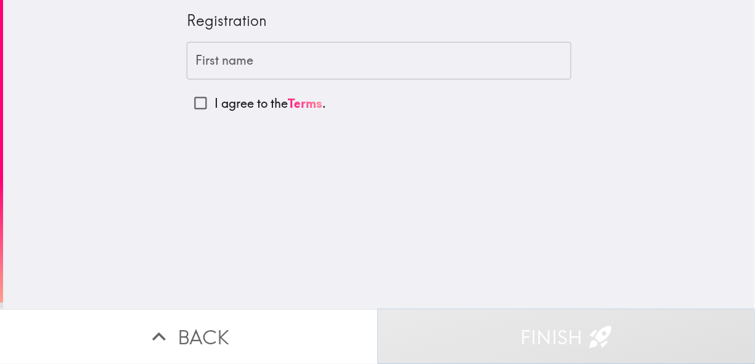
click at [224, 67] on input "First name" at bounding box center [379, 61] width 385 height 38
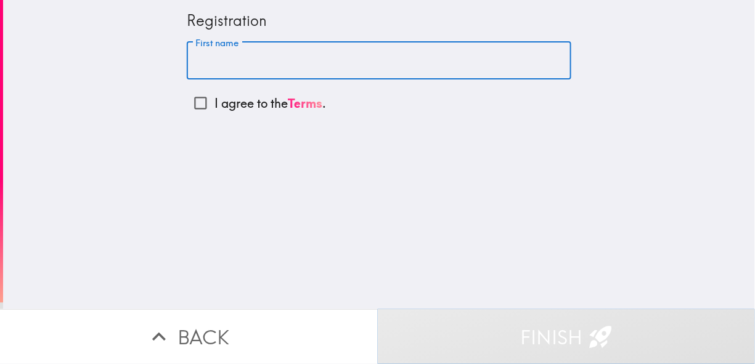
type input "[PERSON_NAME]"
click at [192, 104] on input "I agree to the Terms ." at bounding box center [201, 103] width 28 height 28
checkbox input "true"
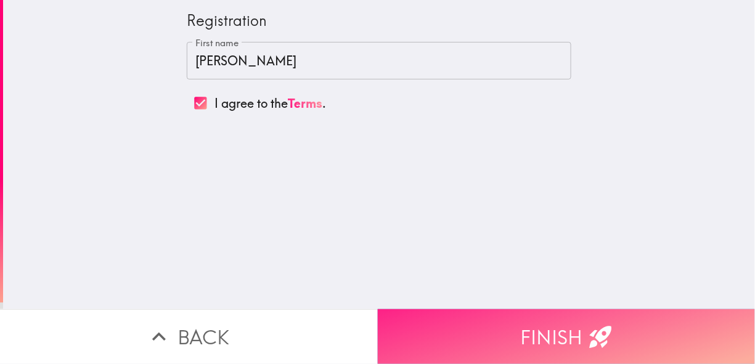
click at [541, 323] on button "Finish" at bounding box center [567, 336] width 378 height 55
